Goal: Task Accomplishment & Management: Complete application form

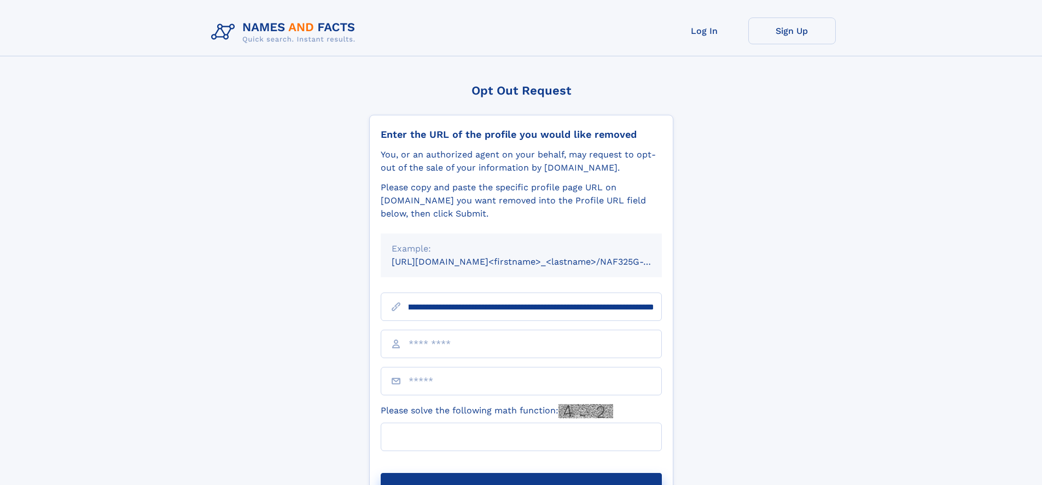
scroll to position [0, 162]
type input "**********"
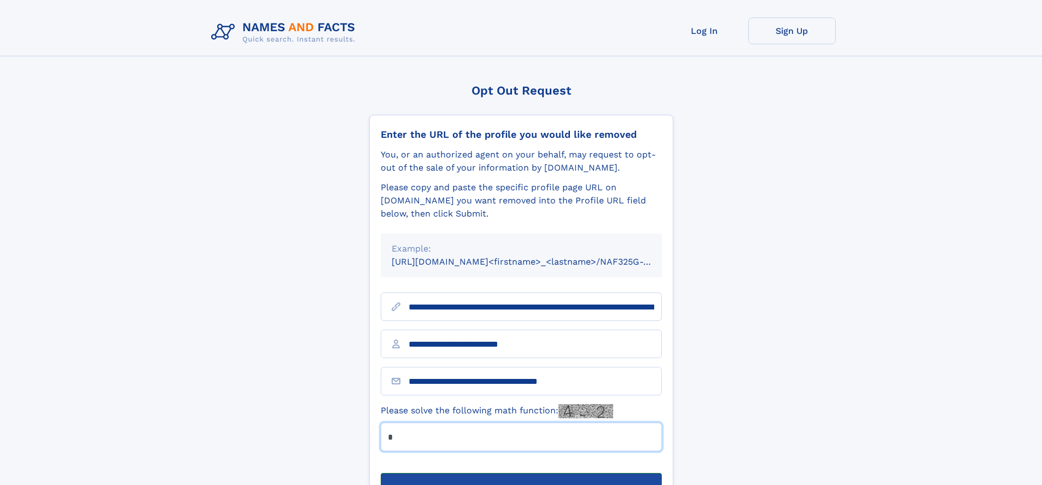
type input "*"
click at [521, 473] on button "Submit Opt Out Request" at bounding box center [521, 490] width 281 height 35
